Goal: Task Accomplishment & Management: Use online tool/utility

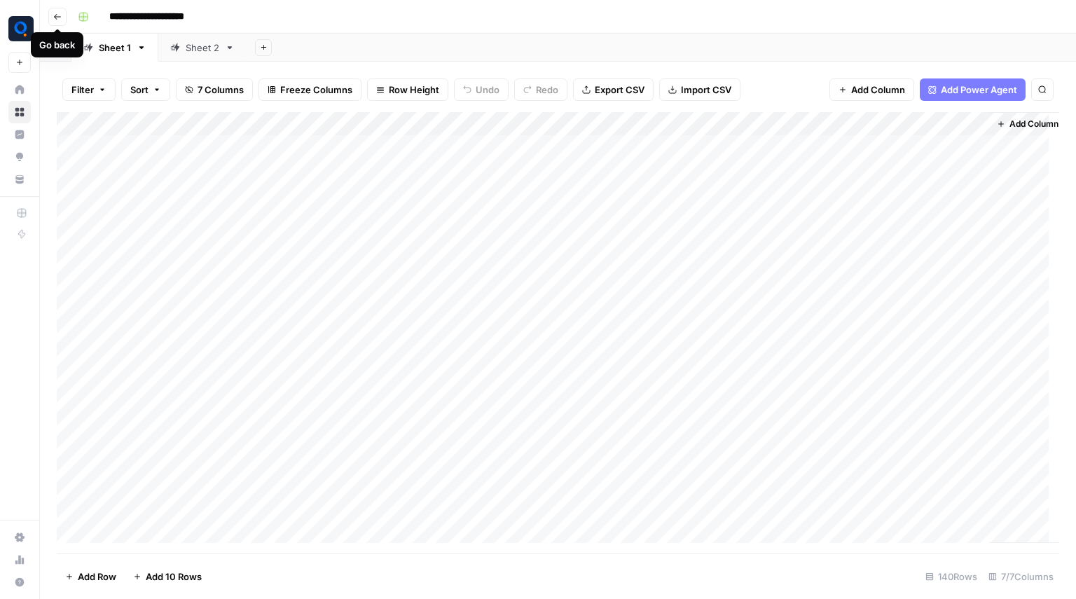
click at [56, 20] on icon "button" at bounding box center [57, 17] width 8 height 8
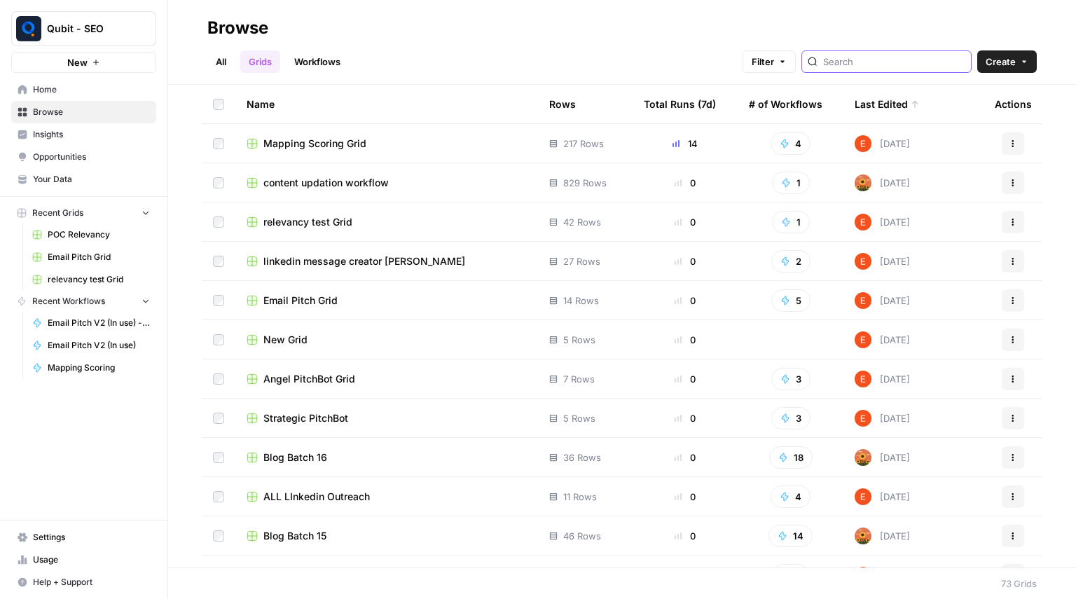
click at [851, 60] on input "search" at bounding box center [894, 62] width 142 height 14
click at [645, 34] on div "Browse" at bounding box center [621, 28] width 829 height 22
click at [331, 53] on link "Workflows" at bounding box center [317, 61] width 63 height 22
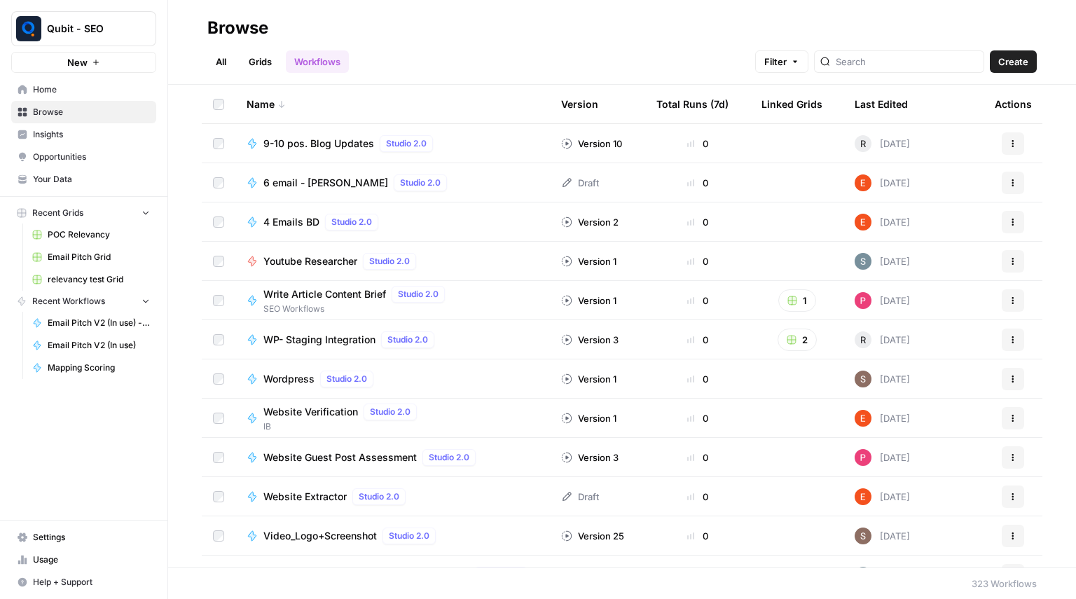
click at [914, 70] on div at bounding box center [899, 61] width 170 height 22
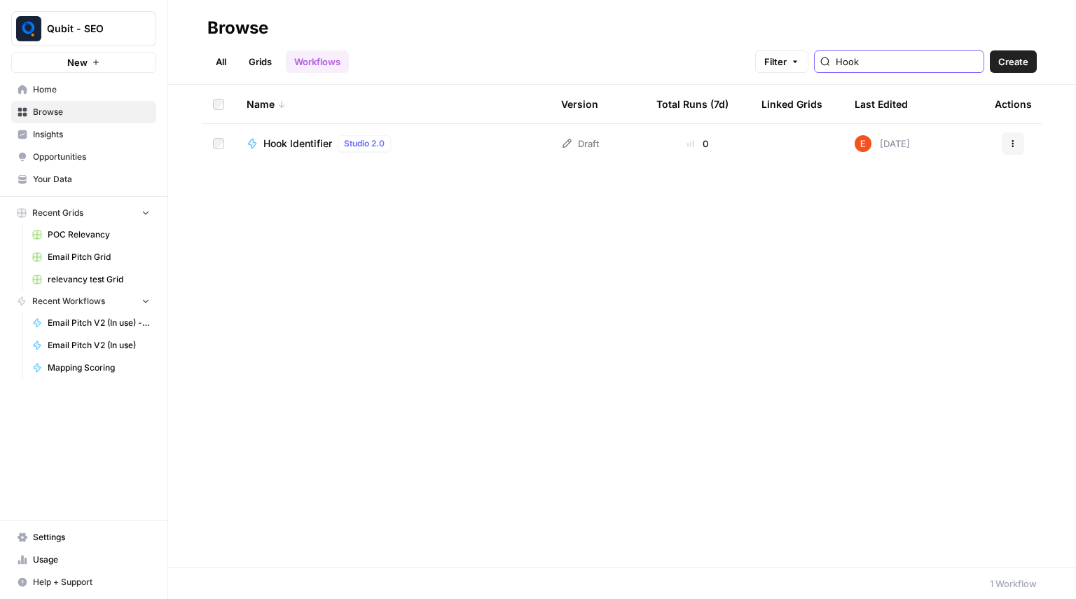
type input "Hook"
click at [548, 139] on td "Hook Identifier Studio 2.0" at bounding box center [392, 143] width 315 height 39
click at [306, 147] on span "Hook Identifier" at bounding box center [297, 144] width 69 height 14
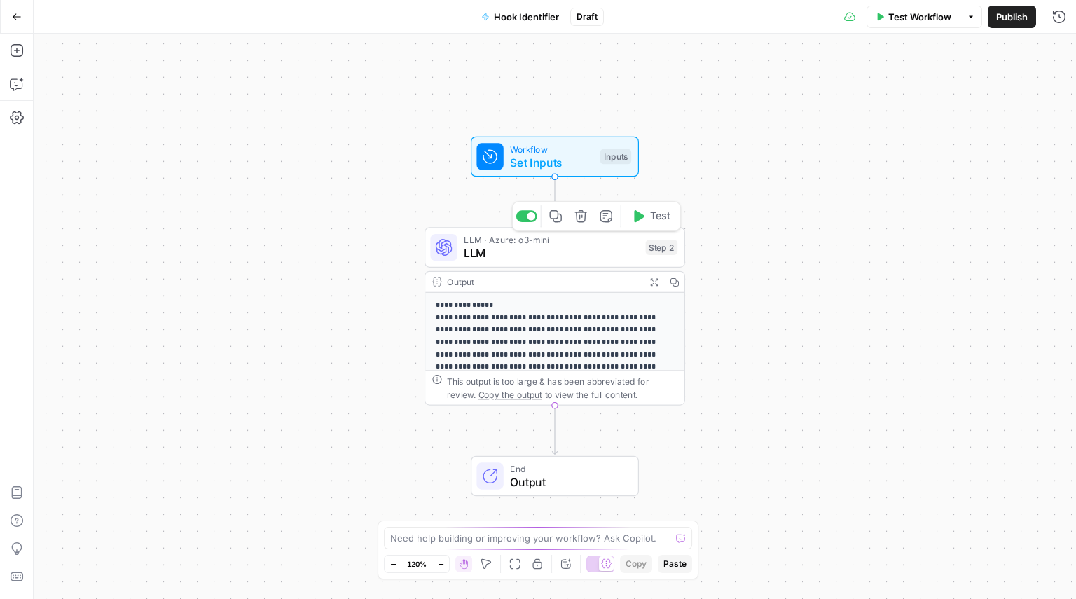
click at [553, 248] on span "LLM" at bounding box center [551, 253] width 175 height 17
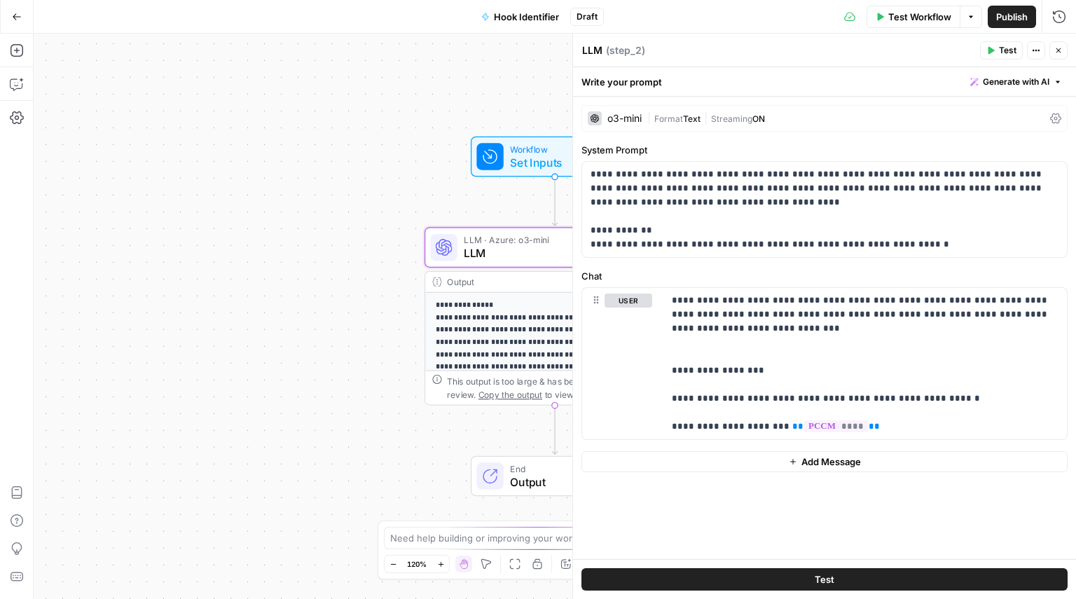
click at [1007, 15] on span "Publish" at bounding box center [1012, 17] width 32 height 14
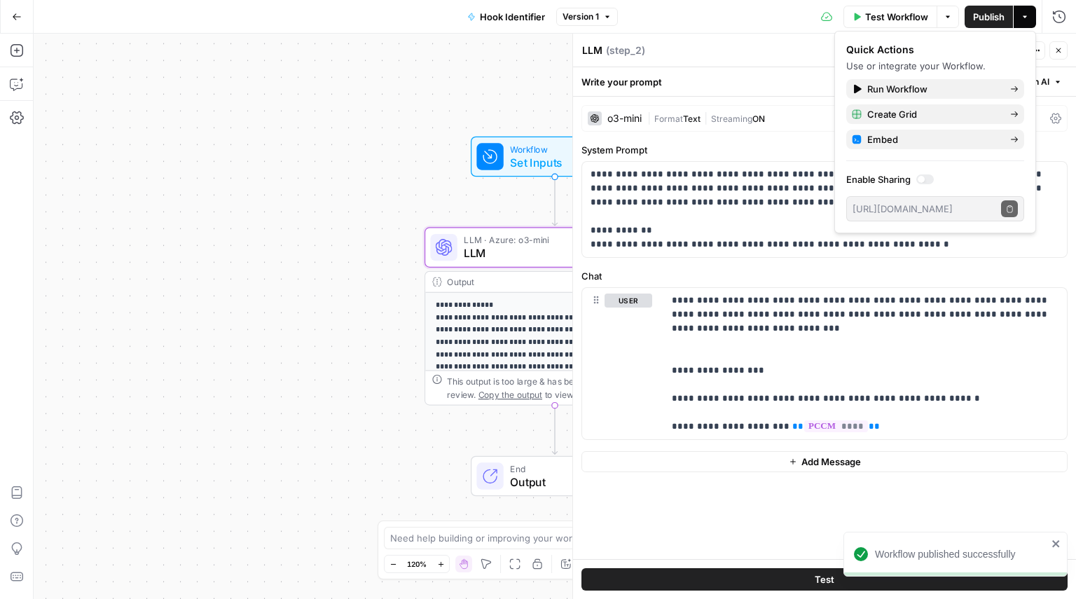
click at [7, 13] on button "Go Back" at bounding box center [16, 16] width 25 height 25
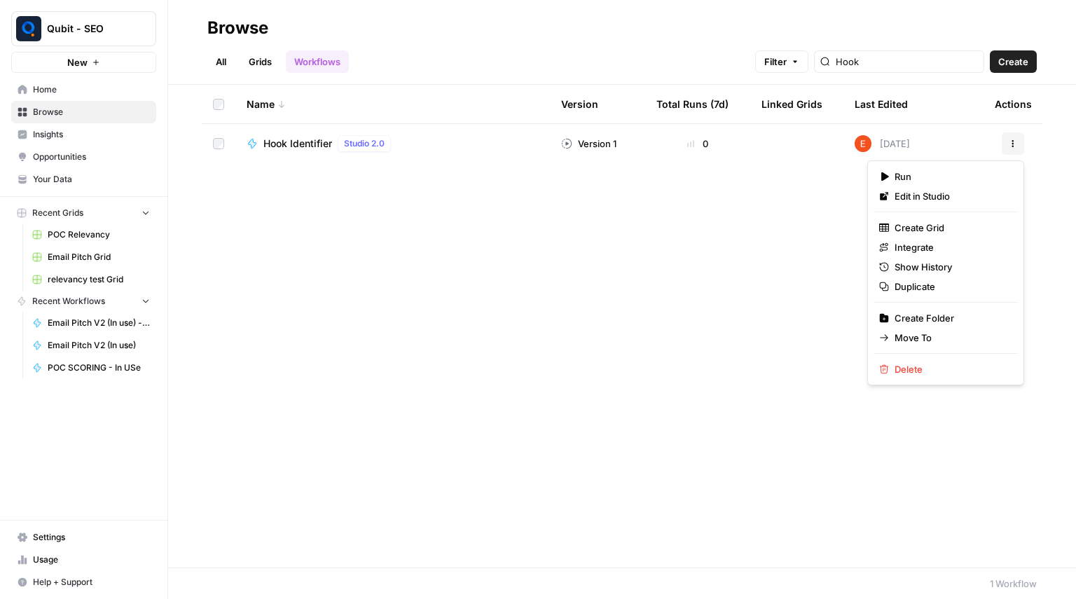
click at [1016, 139] on icon "button" at bounding box center [1013, 143] width 8 height 8
click at [315, 140] on span "Hook Identifier" at bounding box center [297, 144] width 69 height 14
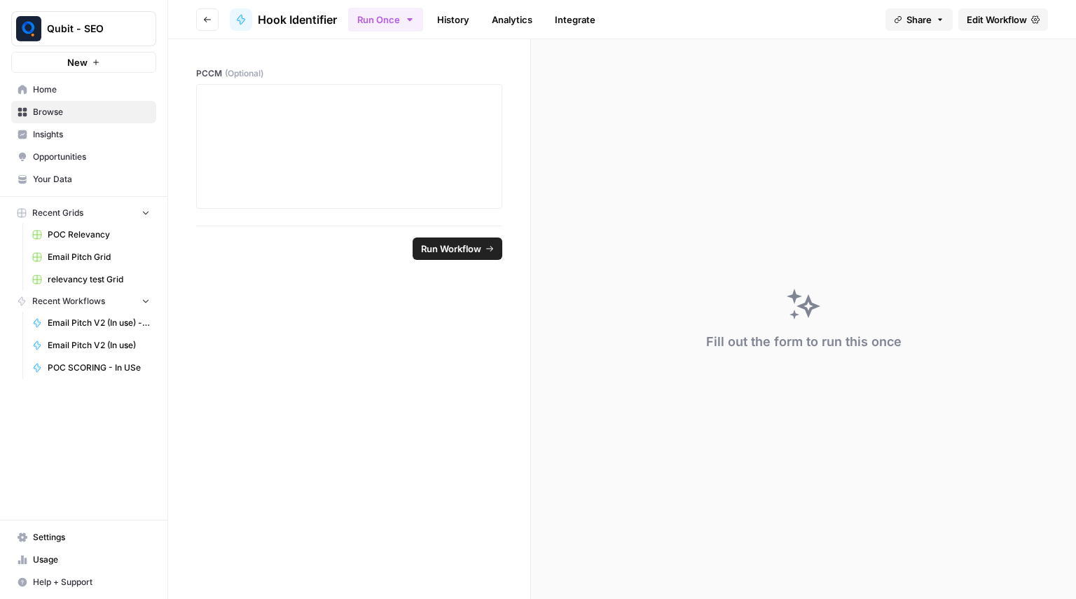
click at [994, 30] on link "Edit Workflow" at bounding box center [1003, 19] width 90 height 22
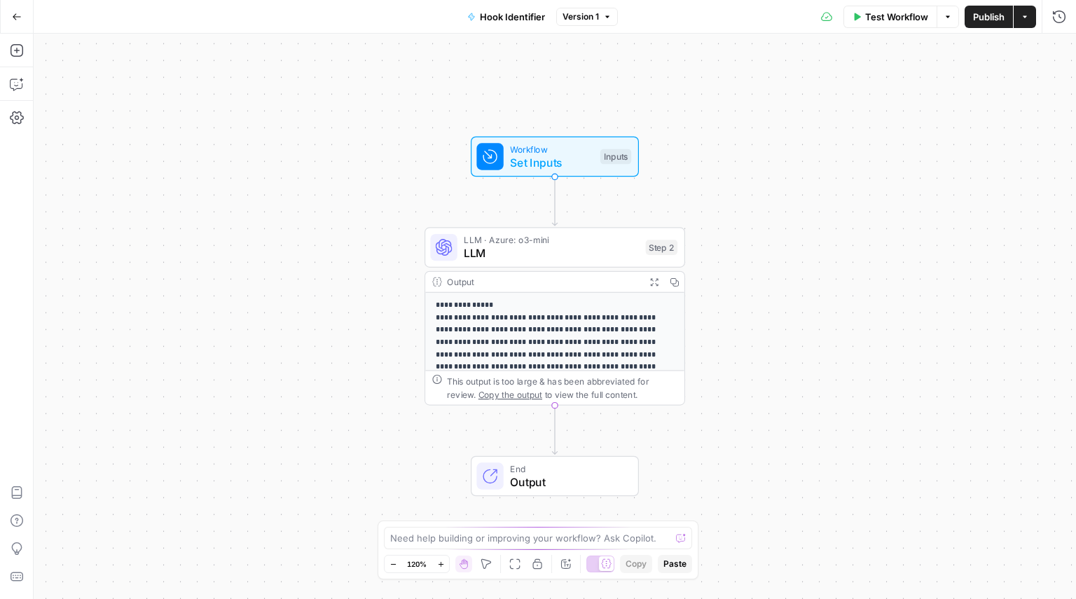
click at [9, 20] on button "Go Back" at bounding box center [16, 16] width 25 height 25
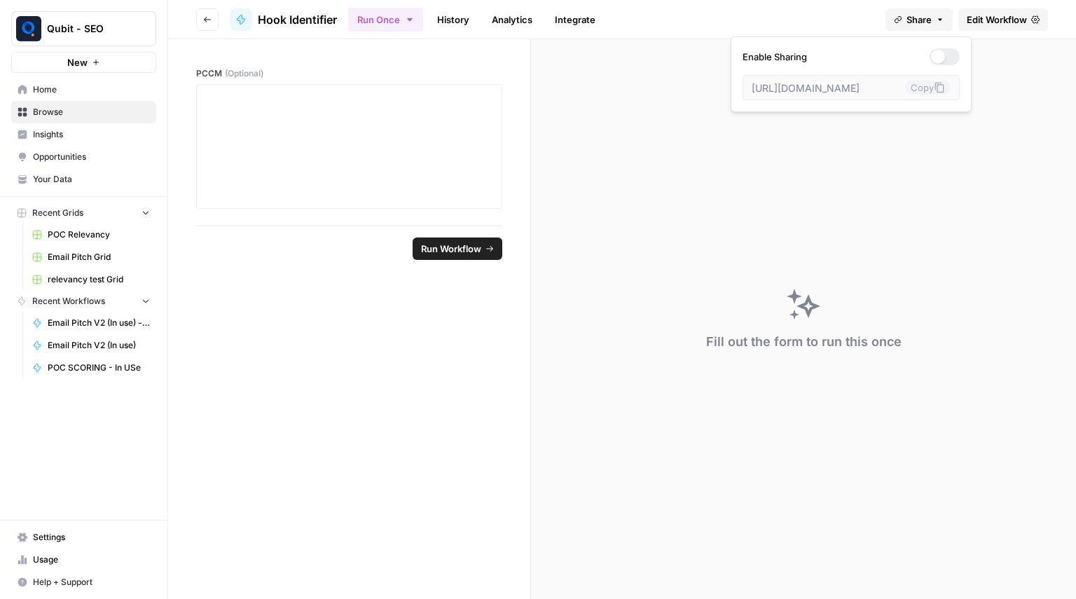
click at [897, 24] on button "Share" at bounding box center [918, 19] width 67 height 22
click at [937, 50] on div at bounding box center [945, 56] width 30 height 17
click at [931, 61] on div at bounding box center [938, 57] width 14 height 14
click at [935, 85] on icon at bounding box center [939, 88] width 9 height 11
